Goal: Task Accomplishment & Management: Manage account settings

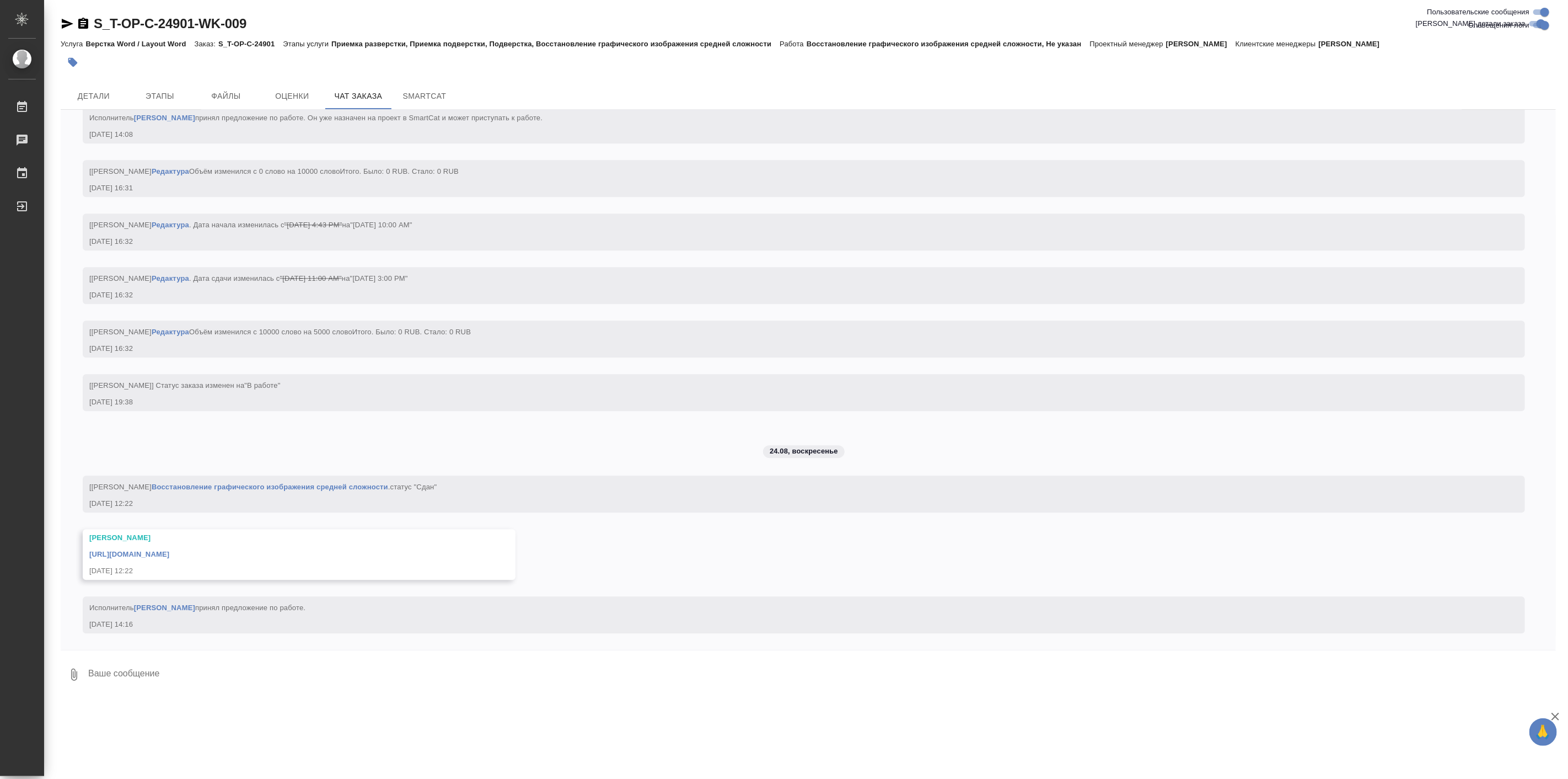
scroll to position [2516, 0]
click at [100, 100] on span "Детали" at bounding box center [94, 96] width 53 height 14
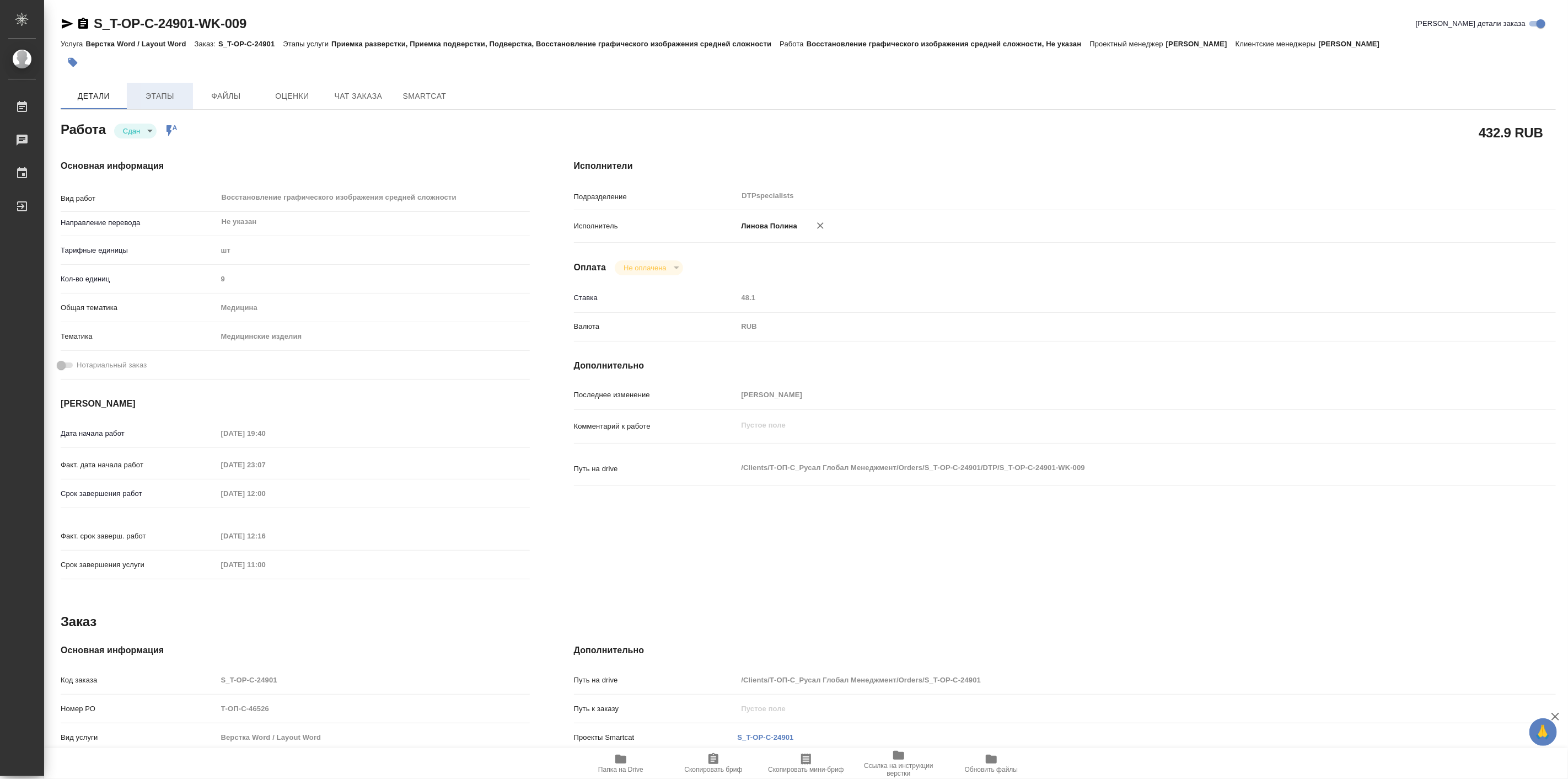
type textarea "x"
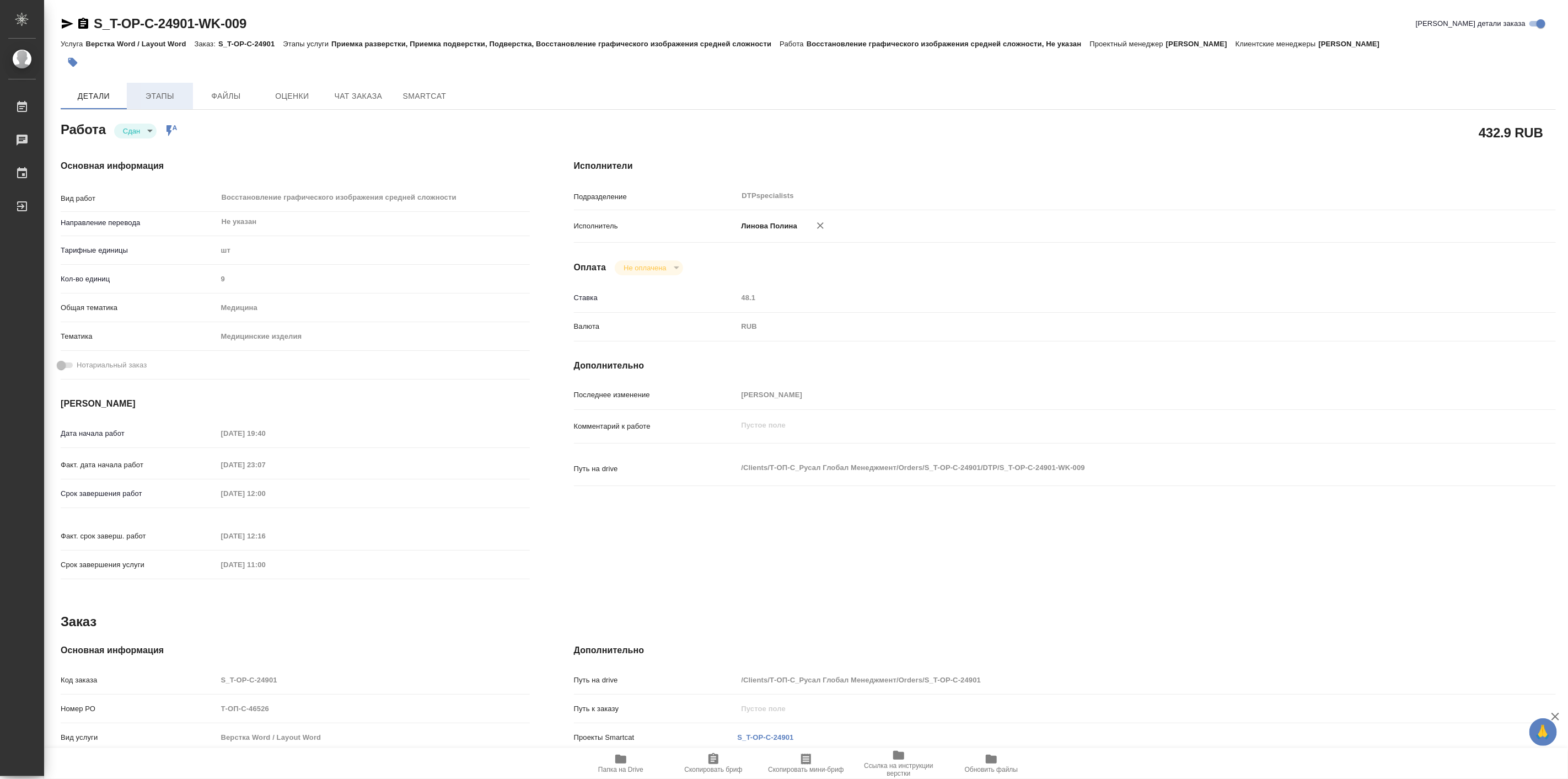
type textarea "x"
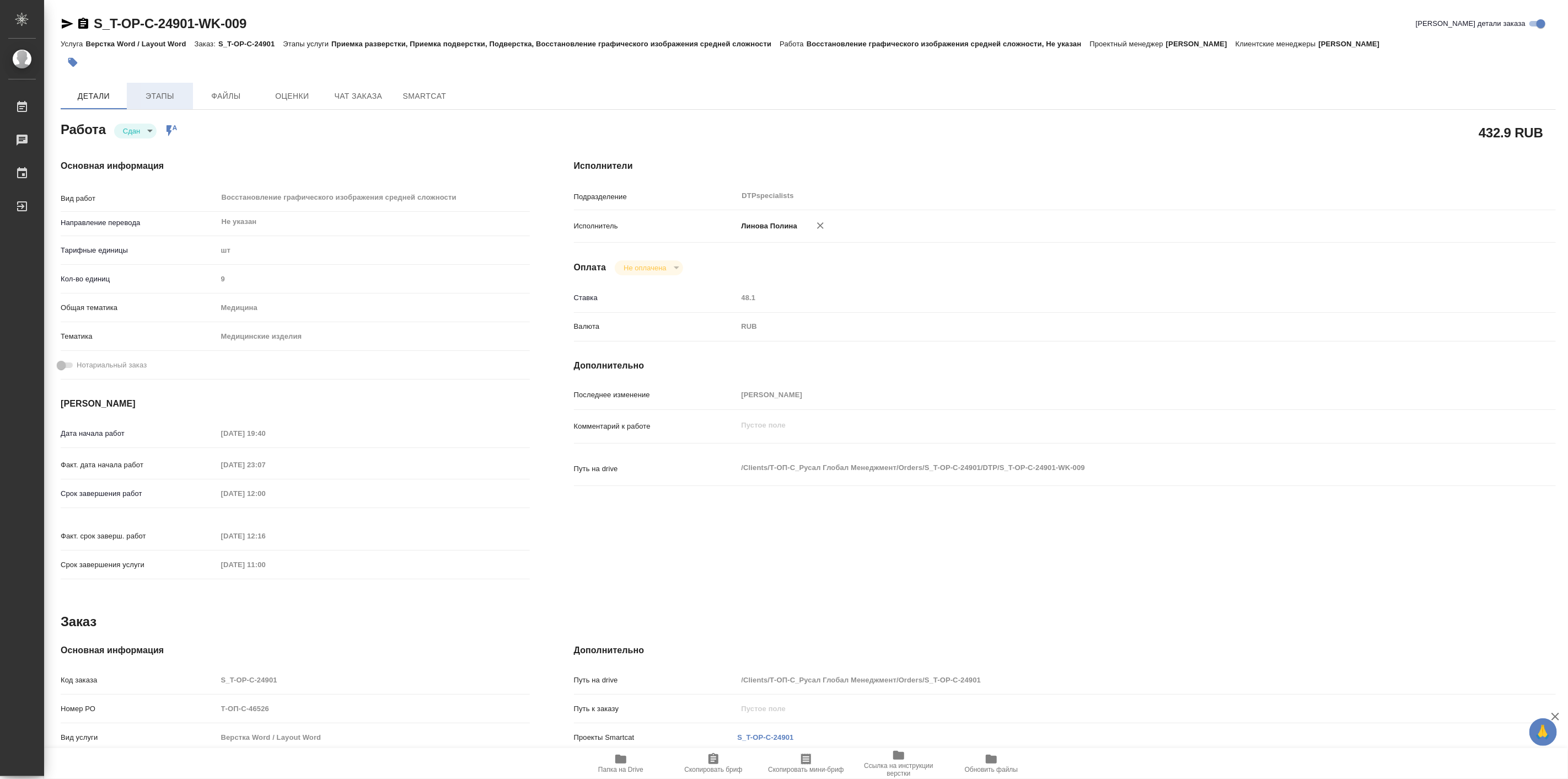
type textarea "x"
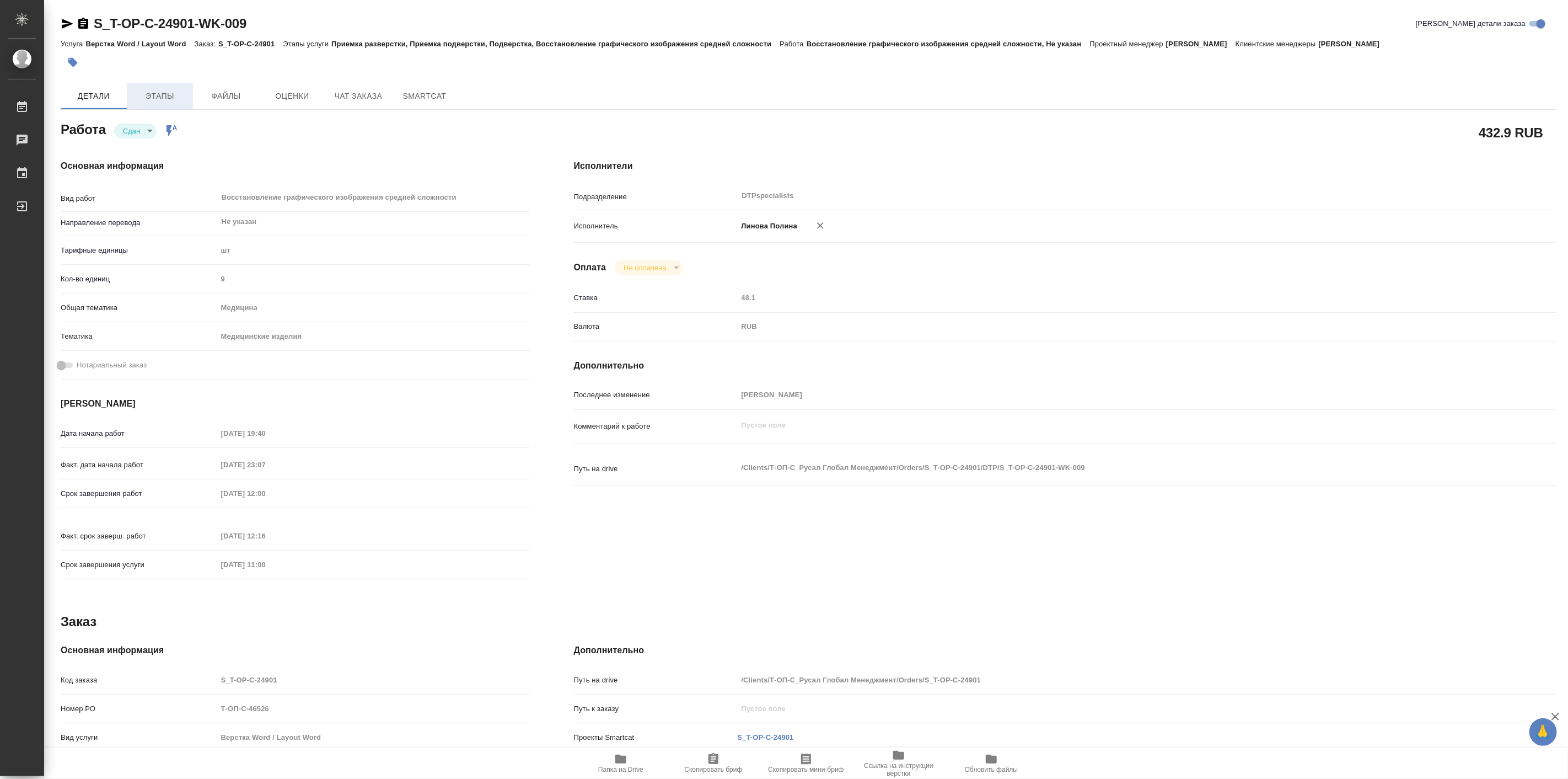
type textarea "x"
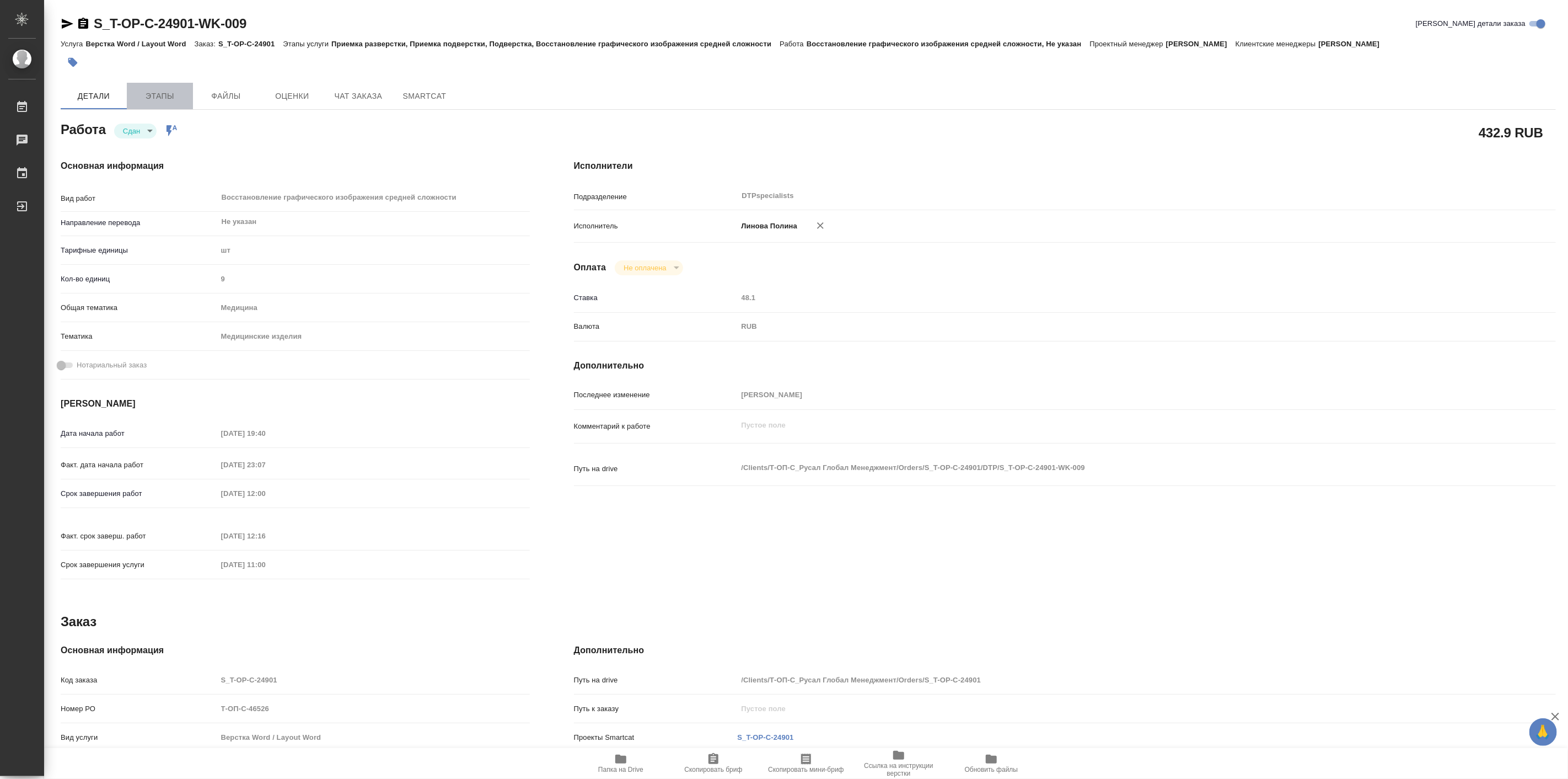
click at [151, 91] on span "Этапы" at bounding box center [160, 96] width 53 height 14
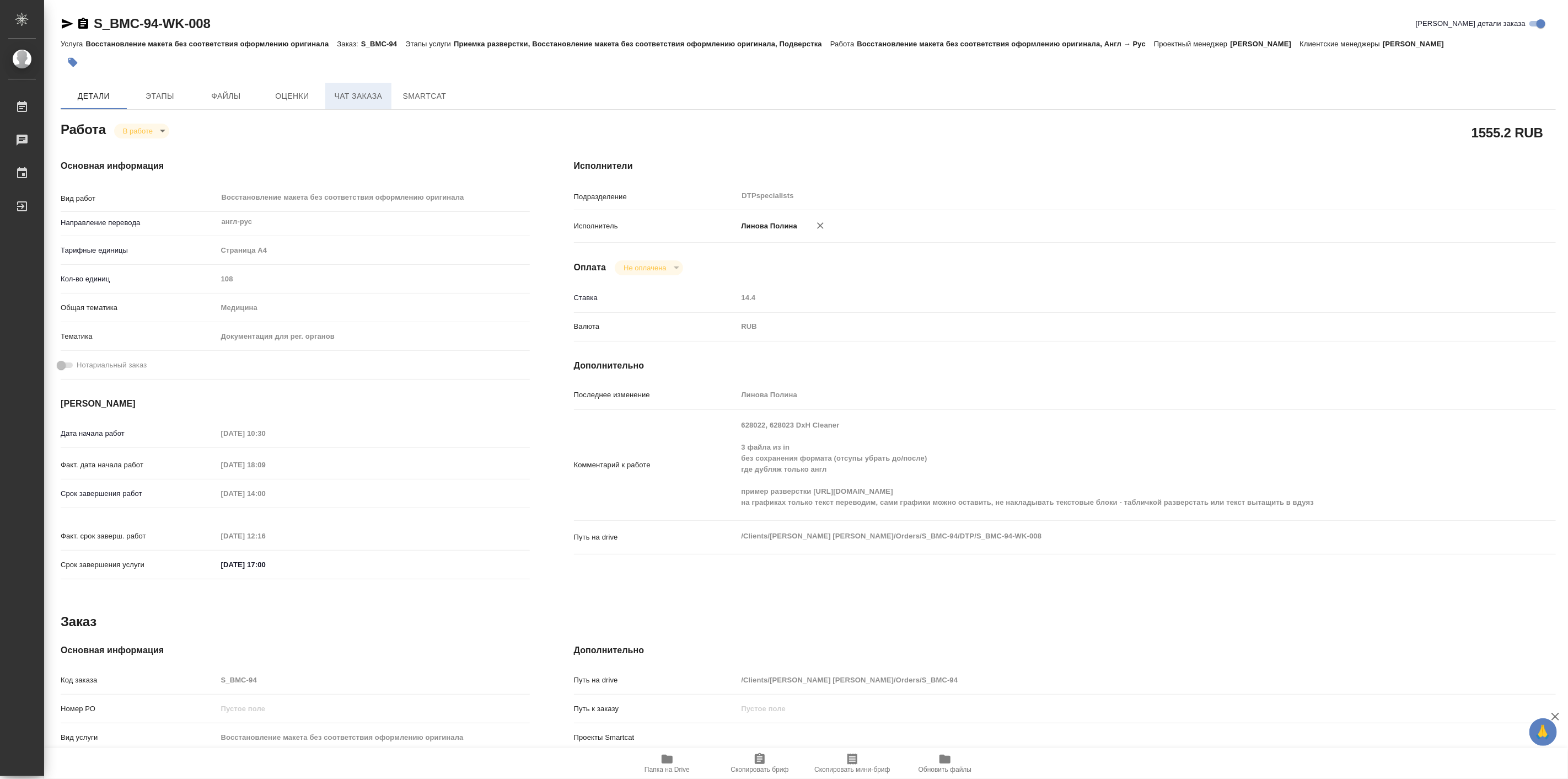
click at [346, 90] on span "Чат заказа" at bounding box center [358, 96] width 53 height 14
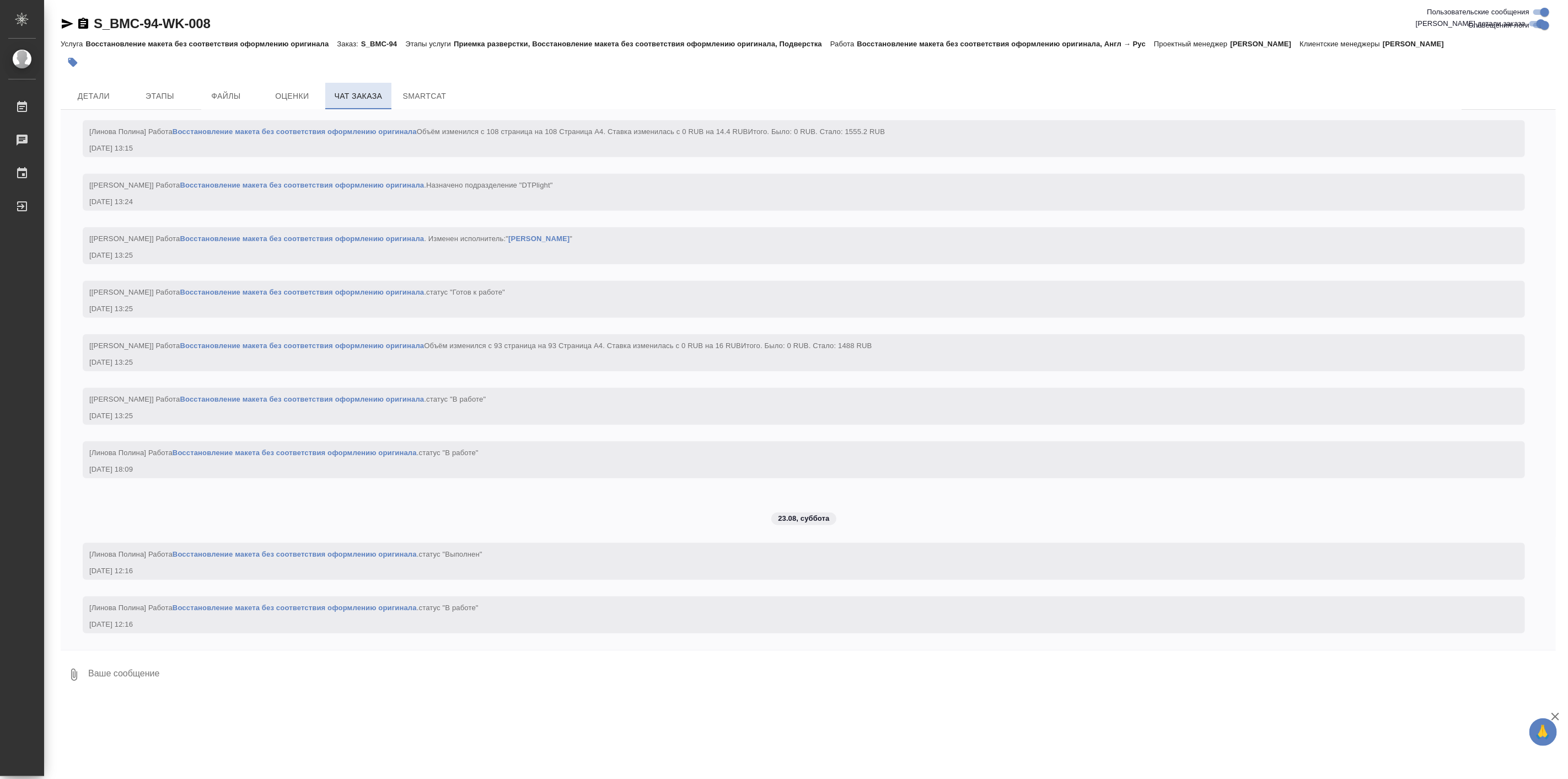
scroll to position [4340, 0]
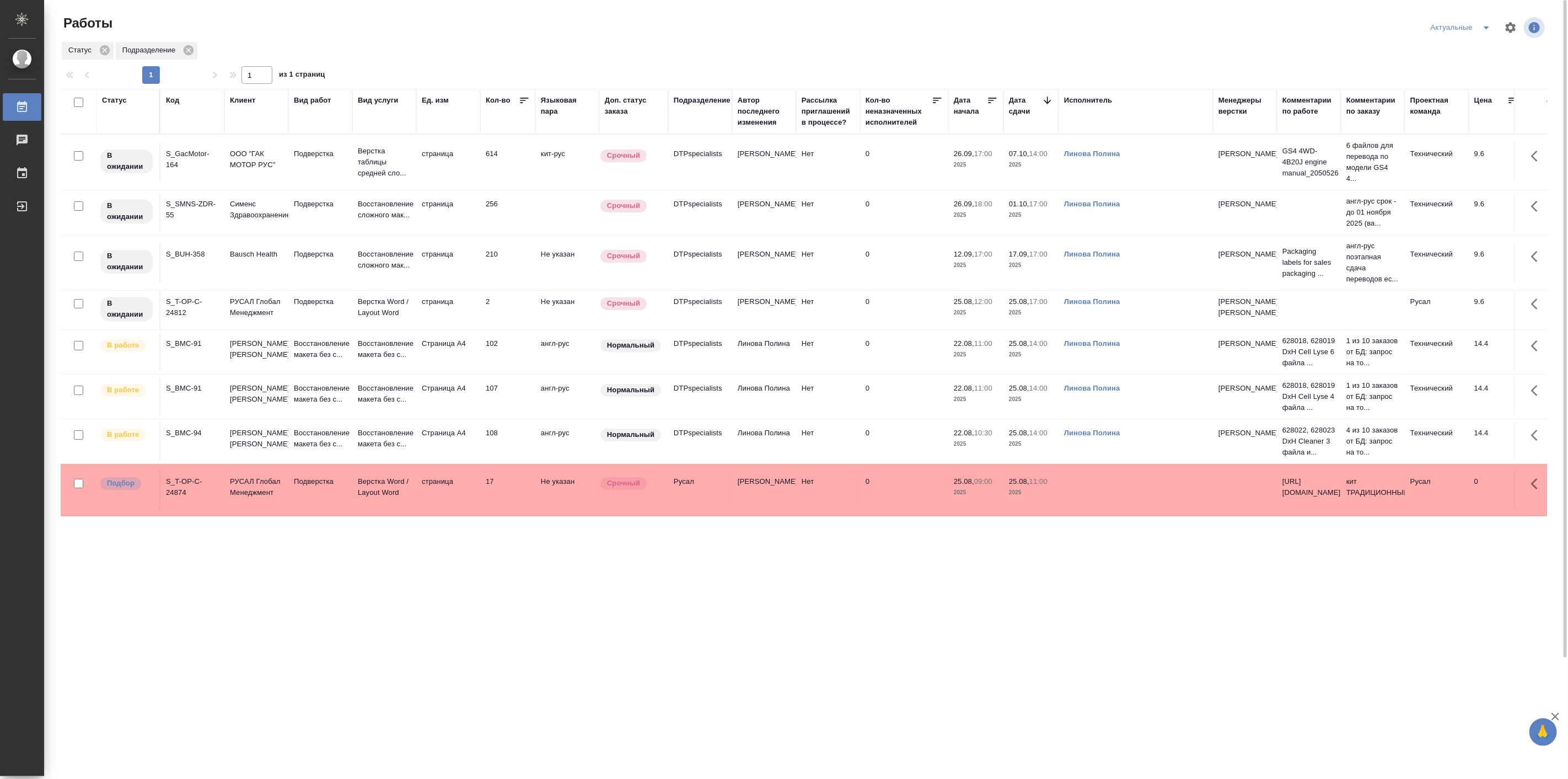
click at [232, 687] on div "Статус Код Клиент Вид работ Вид услуги Ед. изм Кол-во Языковая пара Доп. статус…" at bounding box center [804, 503] width 1487 height 827
